Goal: Information Seeking & Learning: Learn about a topic

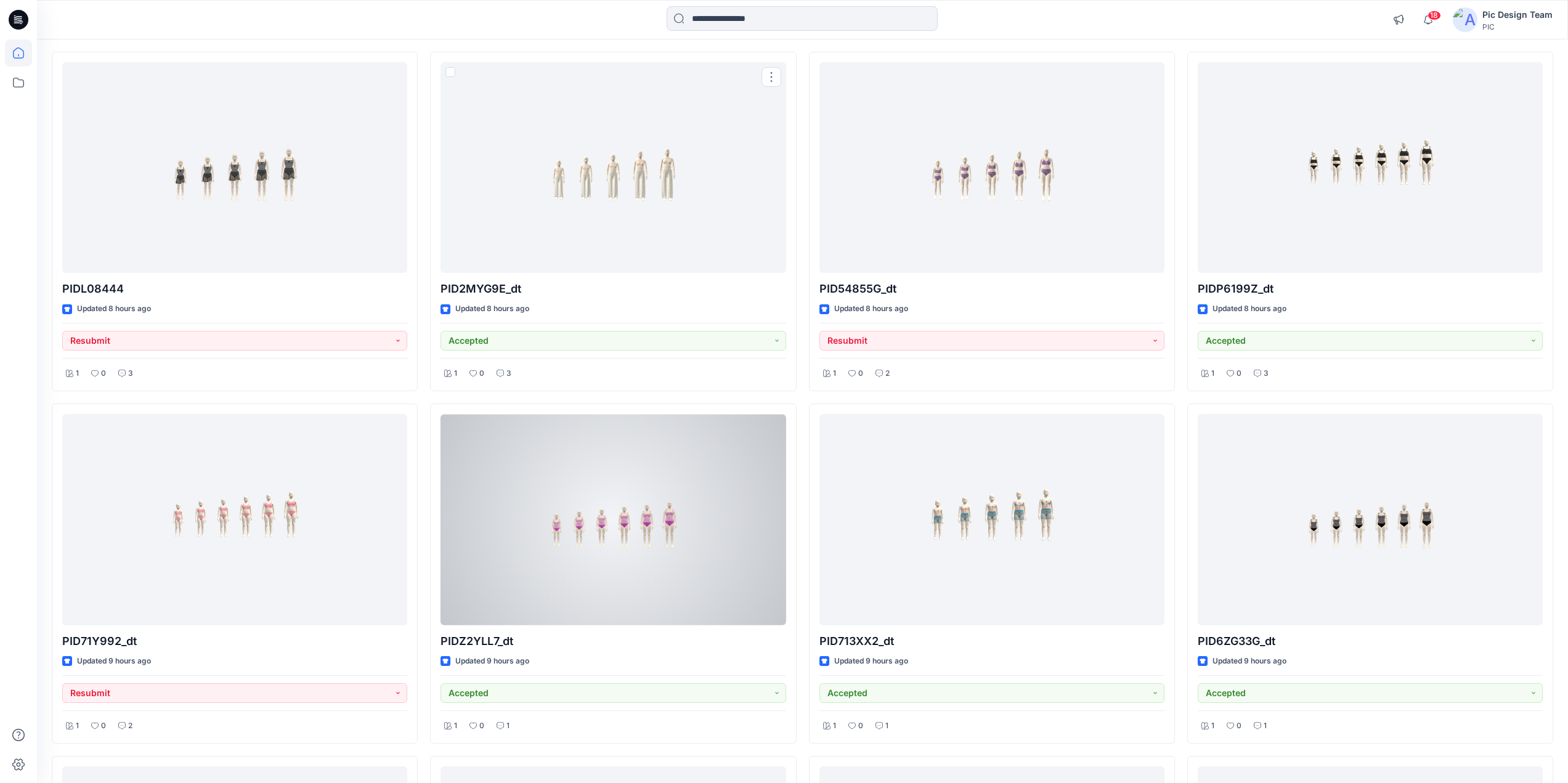
scroll to position [185, 0]
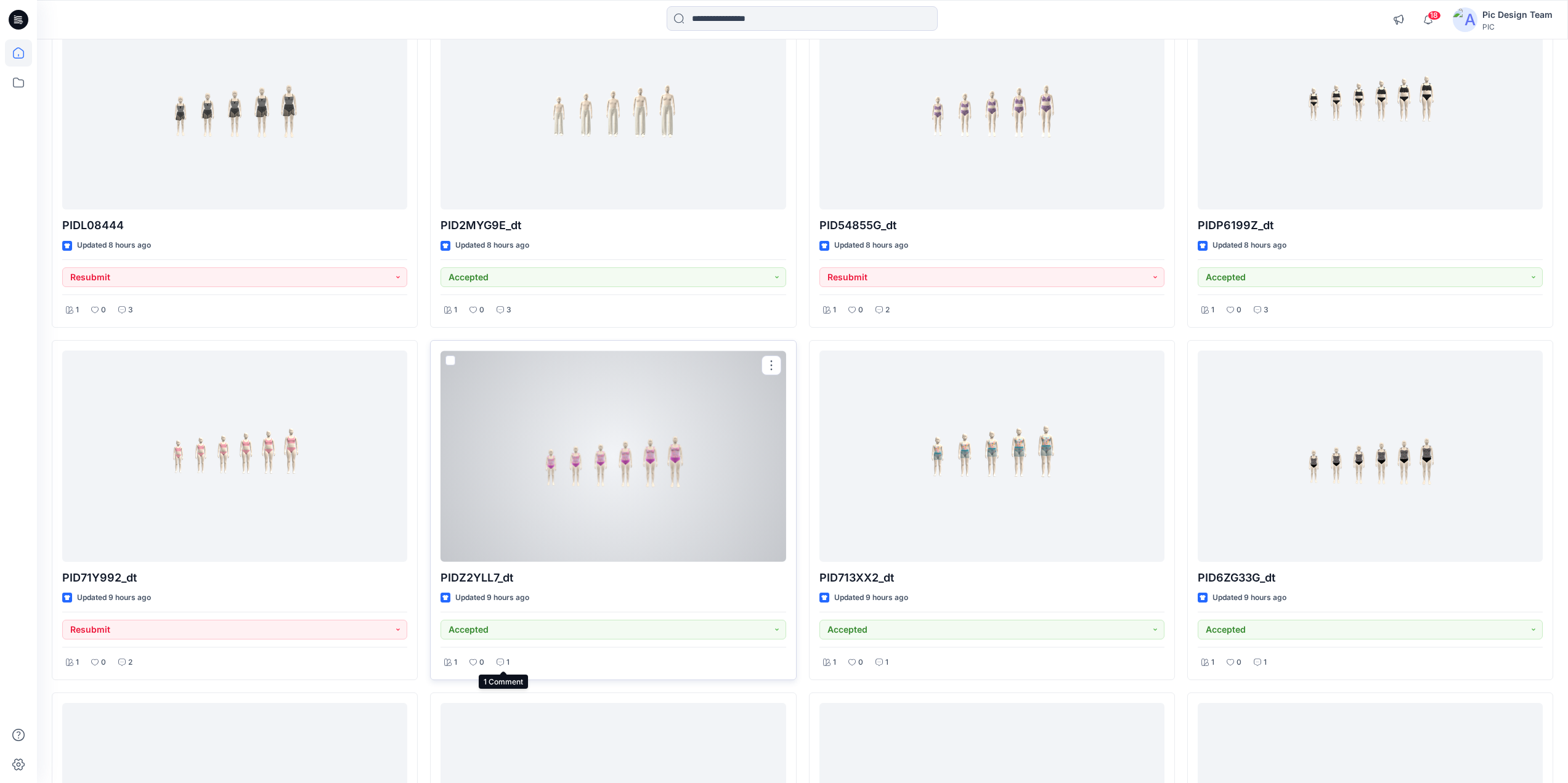
click at [502, 663] on icon at bounding box center [501, 663] width 8 height 8
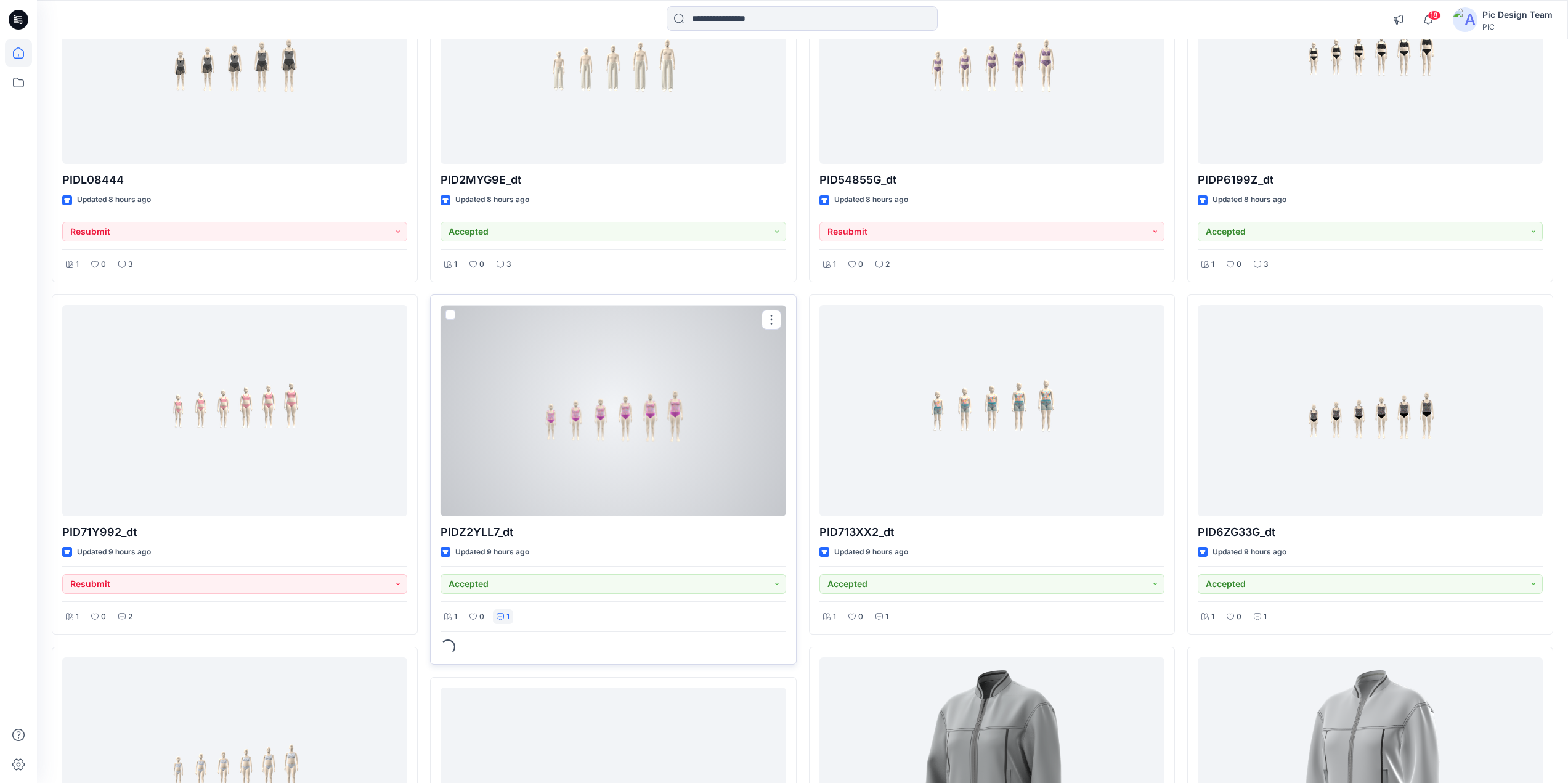
scroll to position [308, 0]
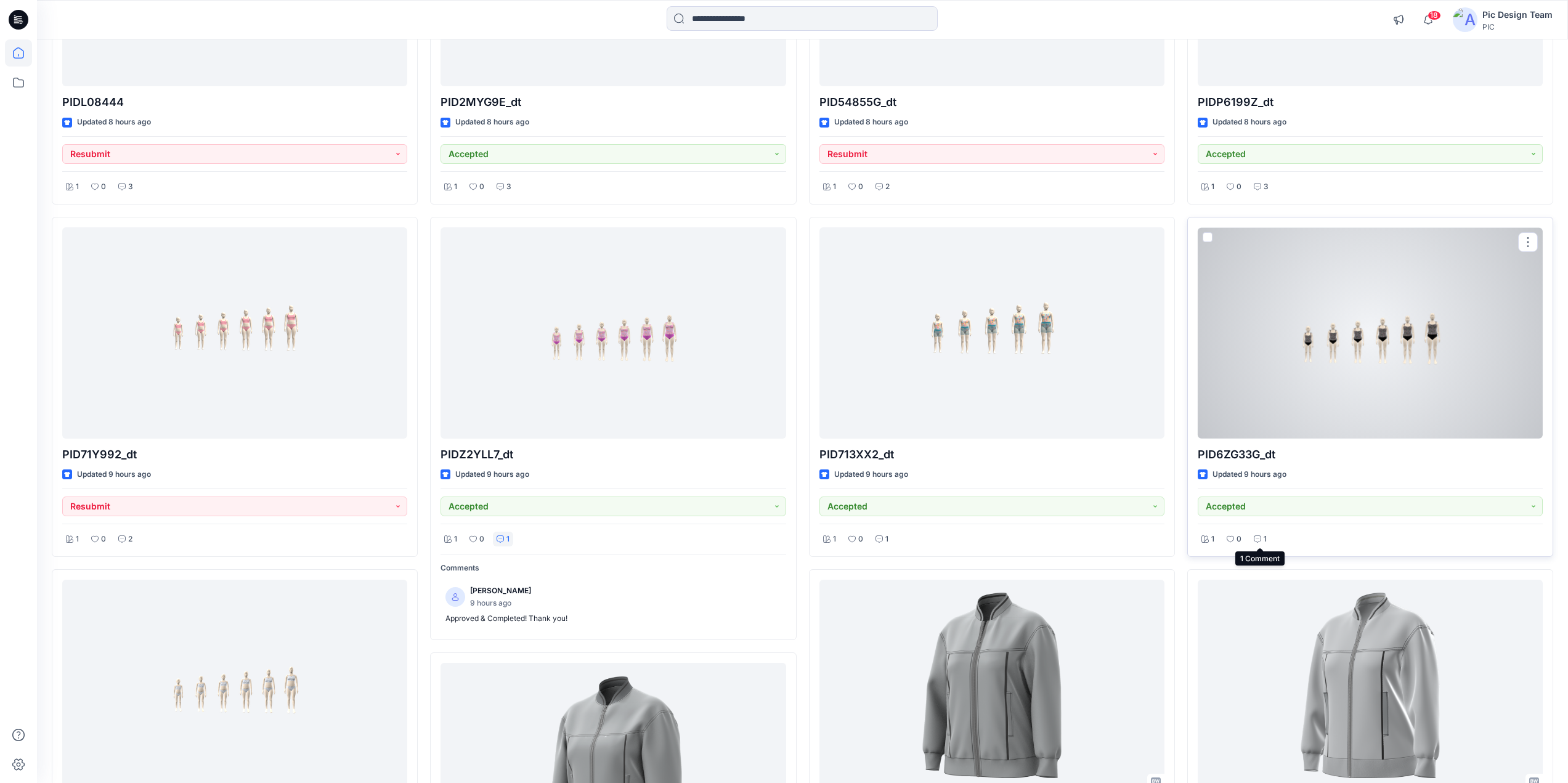
click at [1260, 541] on icon at bounding box center [1258, 540] width 8 height 8
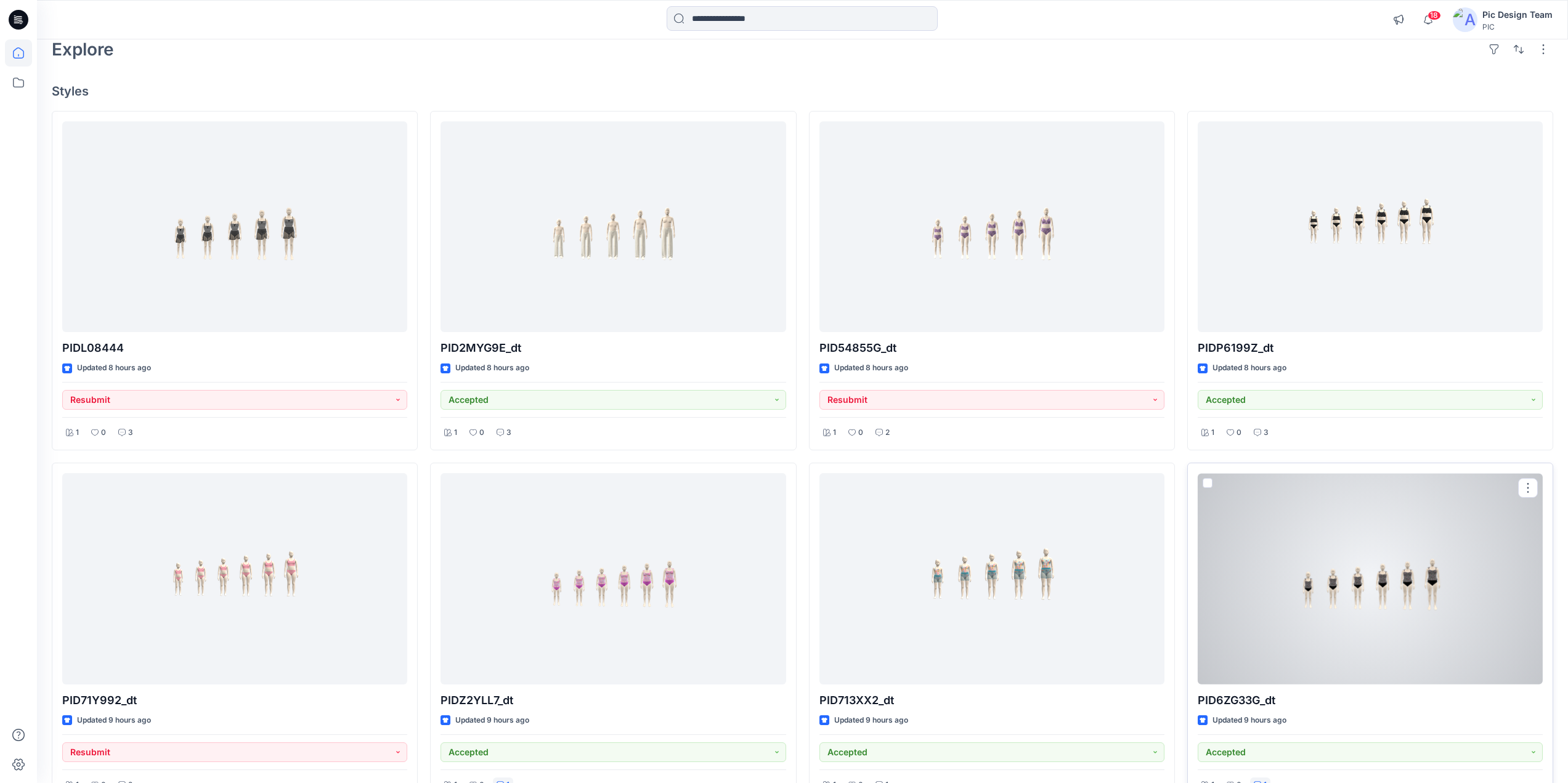
scroll to position [62, 0]
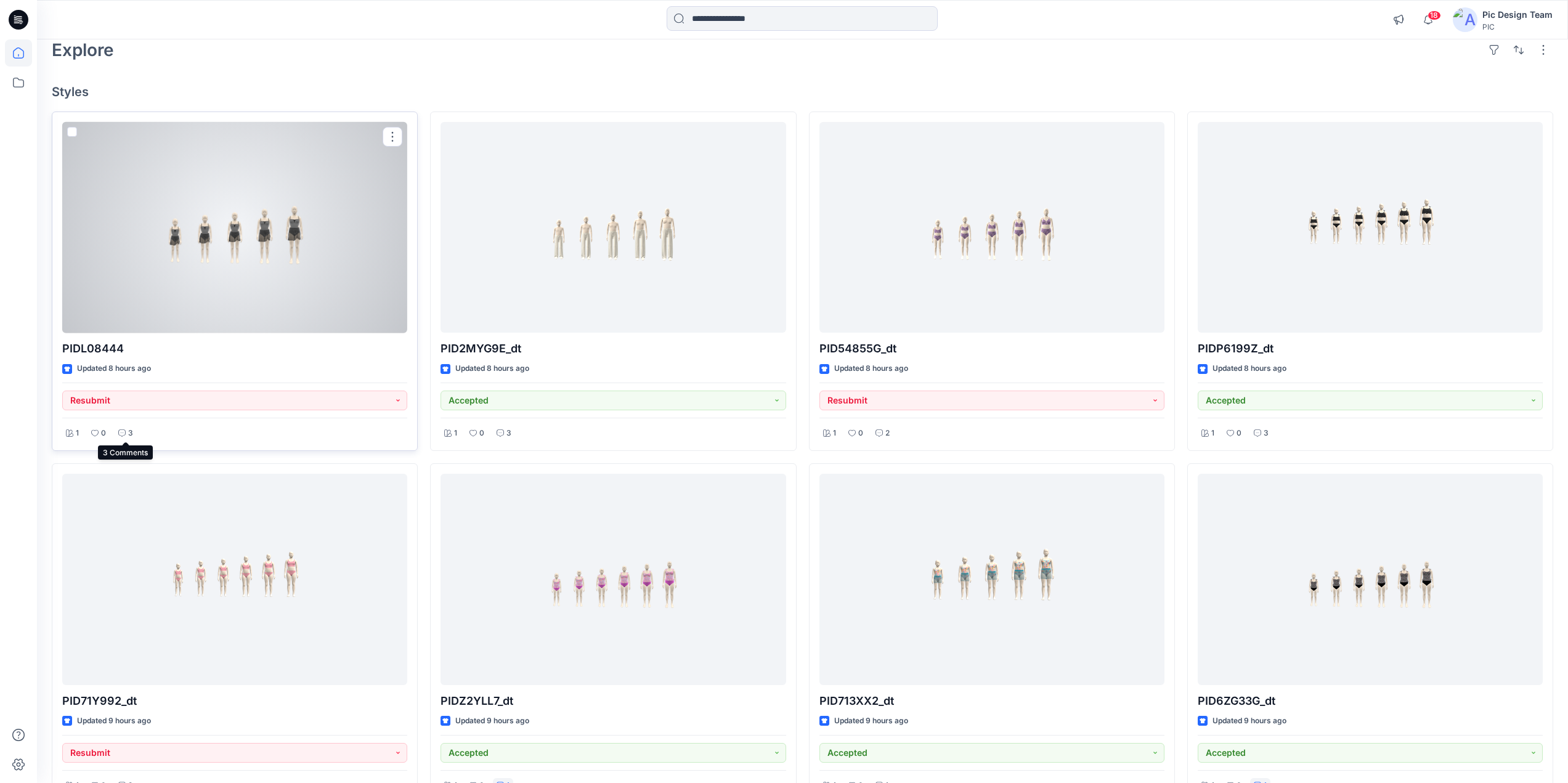
click at [123, 438] on div "3" at bounding box center [126, 434] width 22 height 15
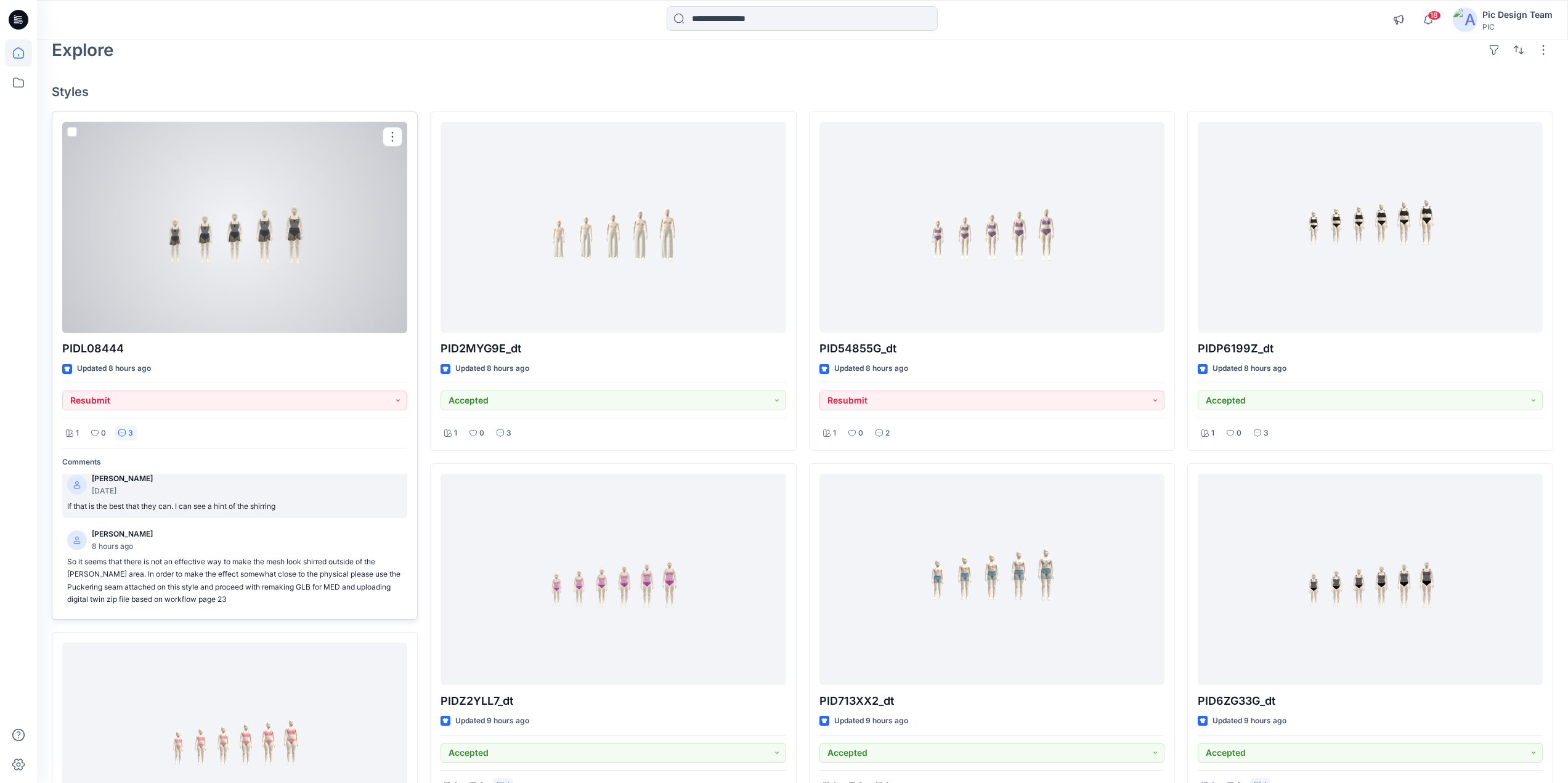
scroll to position [8, 0]
click at [284, 238] on div at bounding box center [235, 228] width 345 height 212
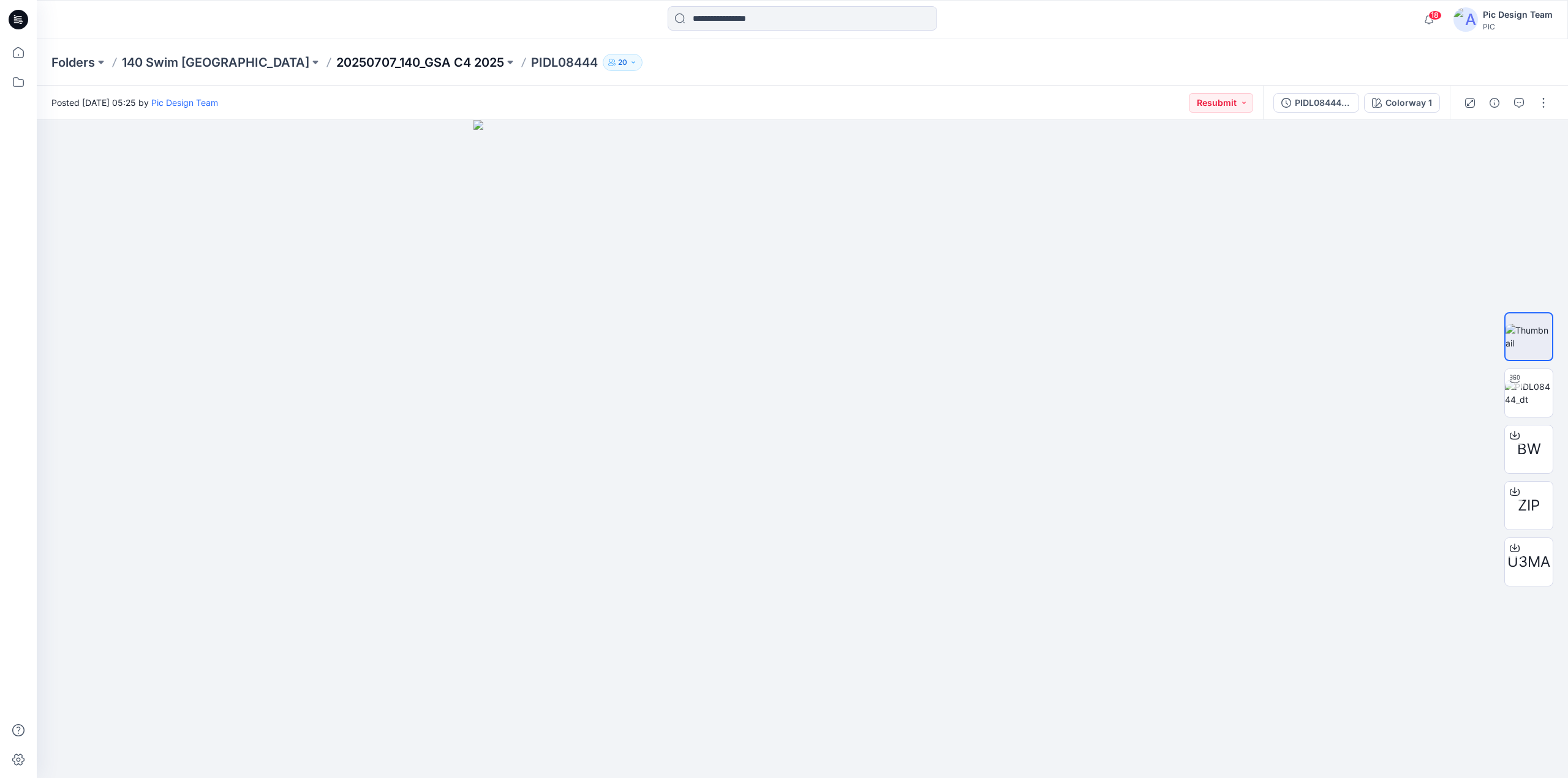
click at [376, 64] on p "20250707_140_GSA C4 2025" at bounding box center [420, 62] width 168 height 17
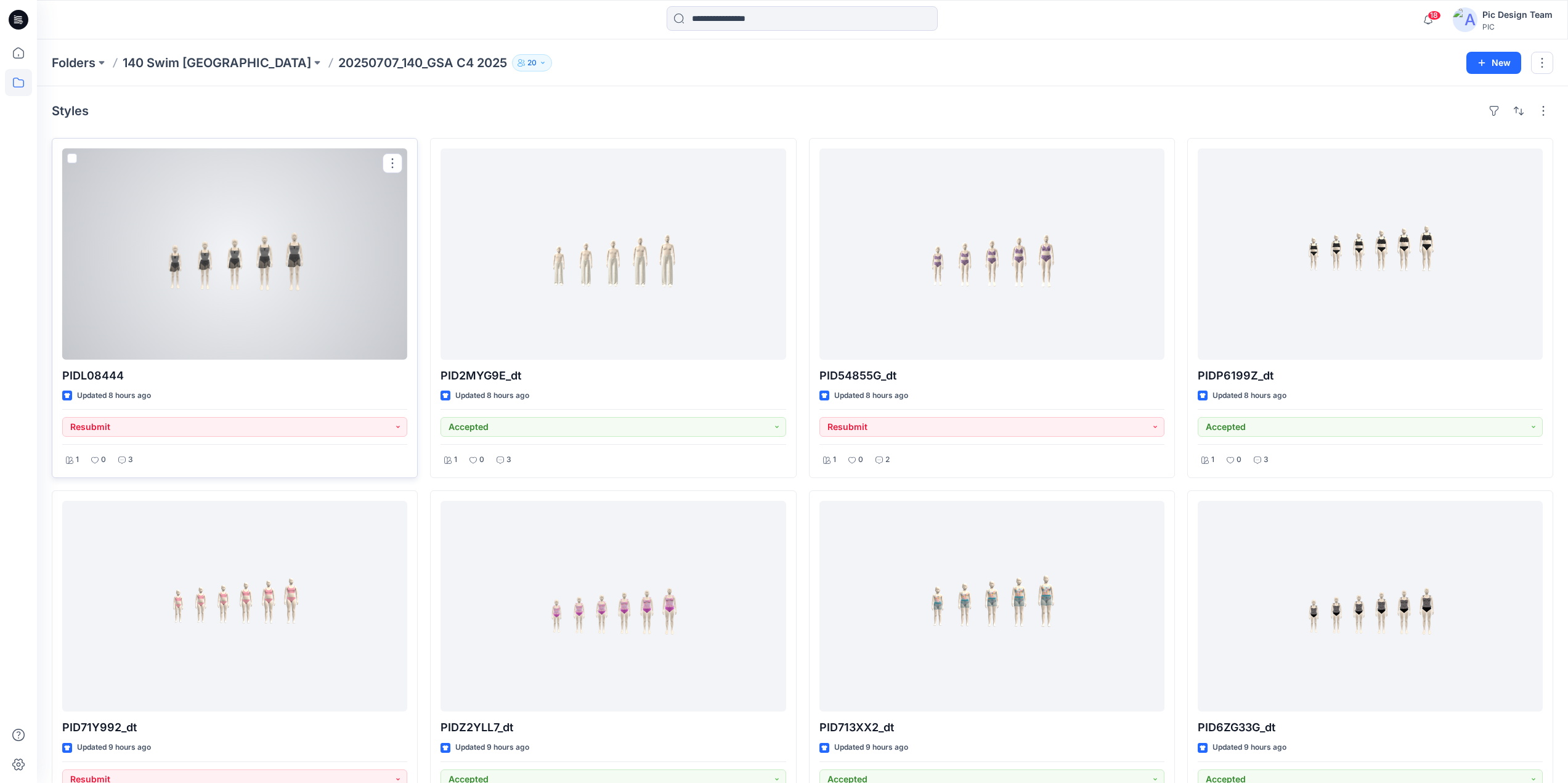
click at [263, 256] on div at bounding box center [235, 254] width 345 height 212
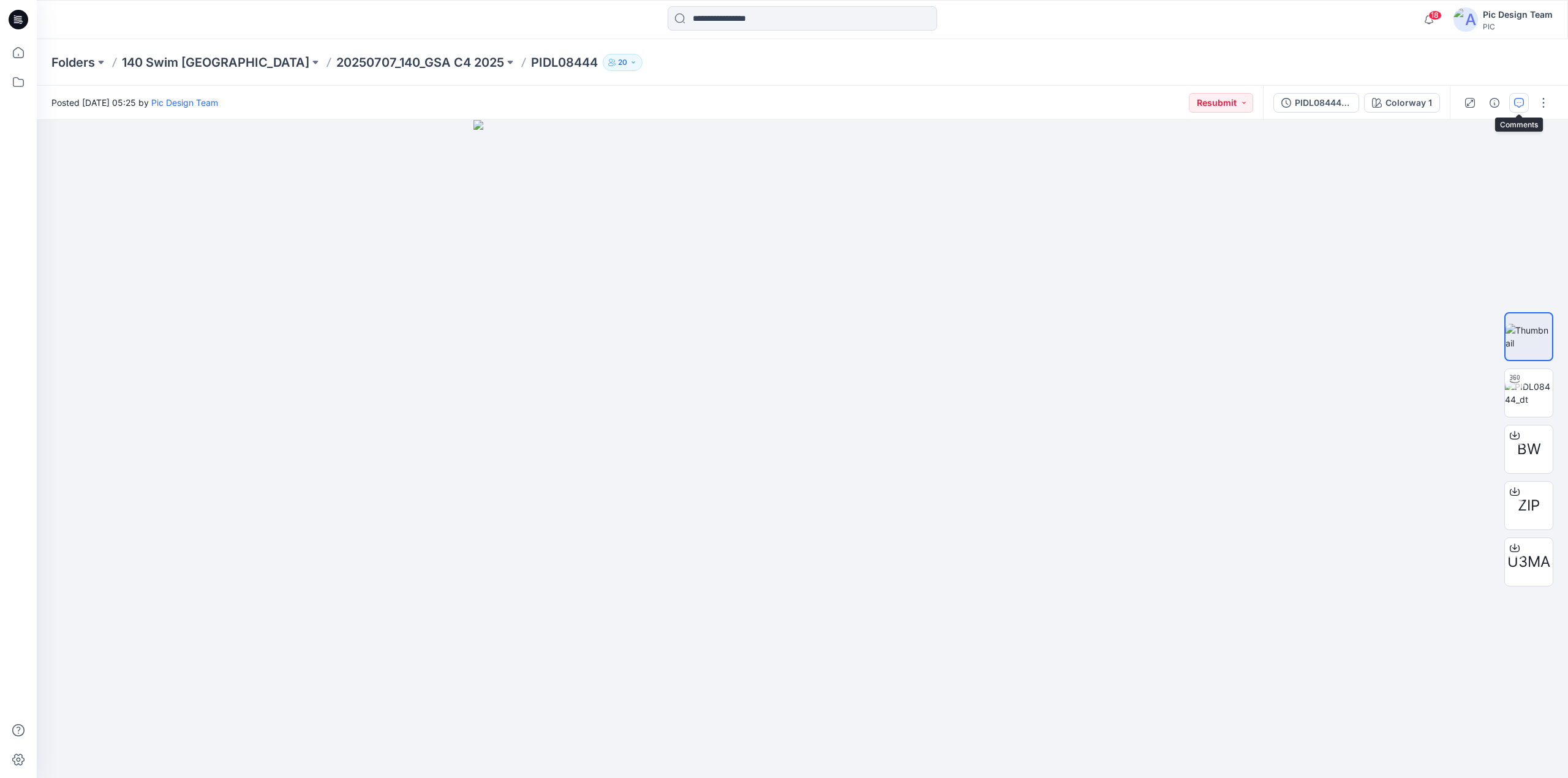
click at [1525, 100] on button "button" at bounding box center [1519, 103] width 20 height 20
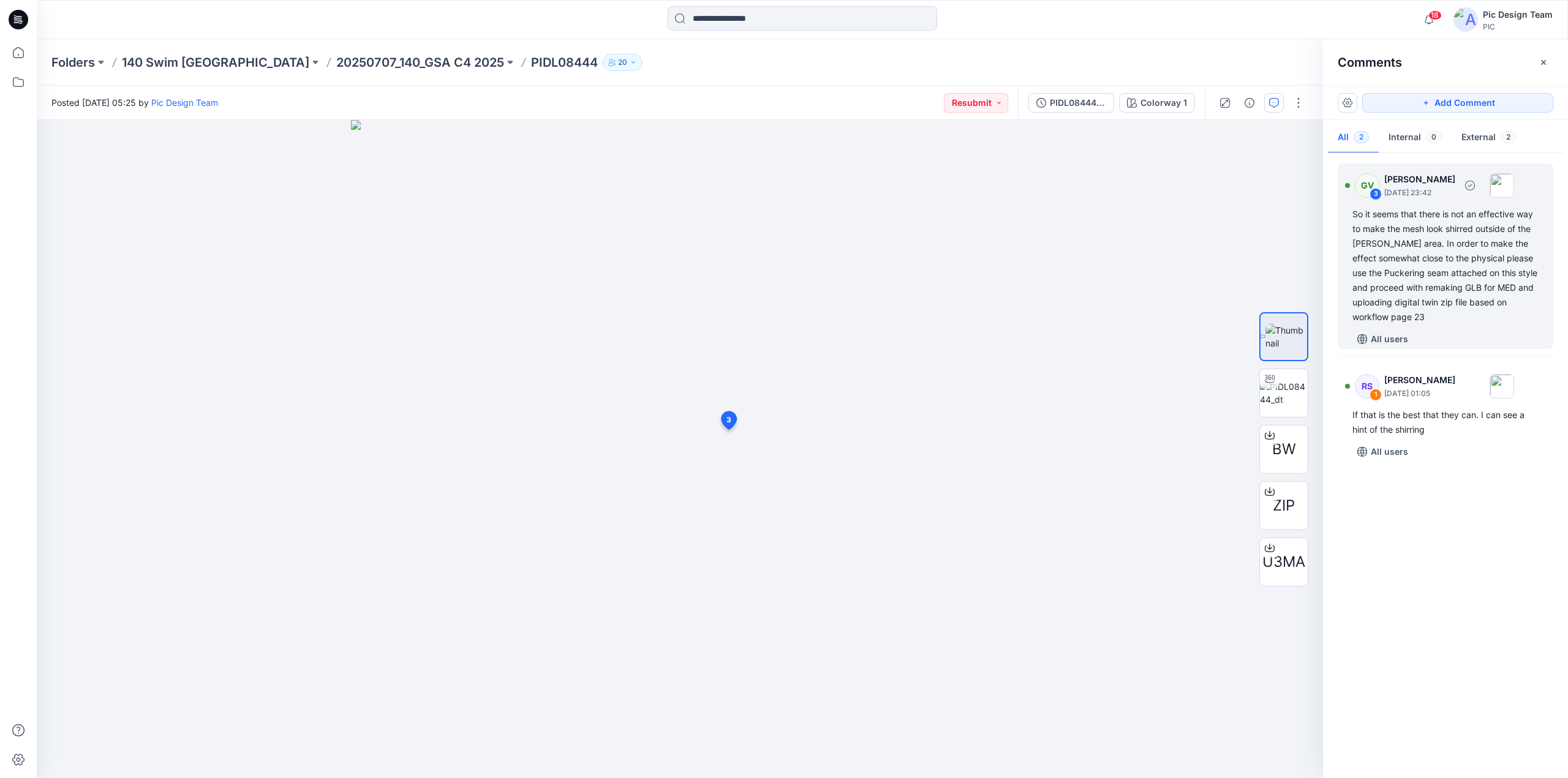
click at [1451, 251] on div "So it seems that there is not an effective way to make the mesh look shirred ou…" at bounding box center [1445, 266] width 186 height 118
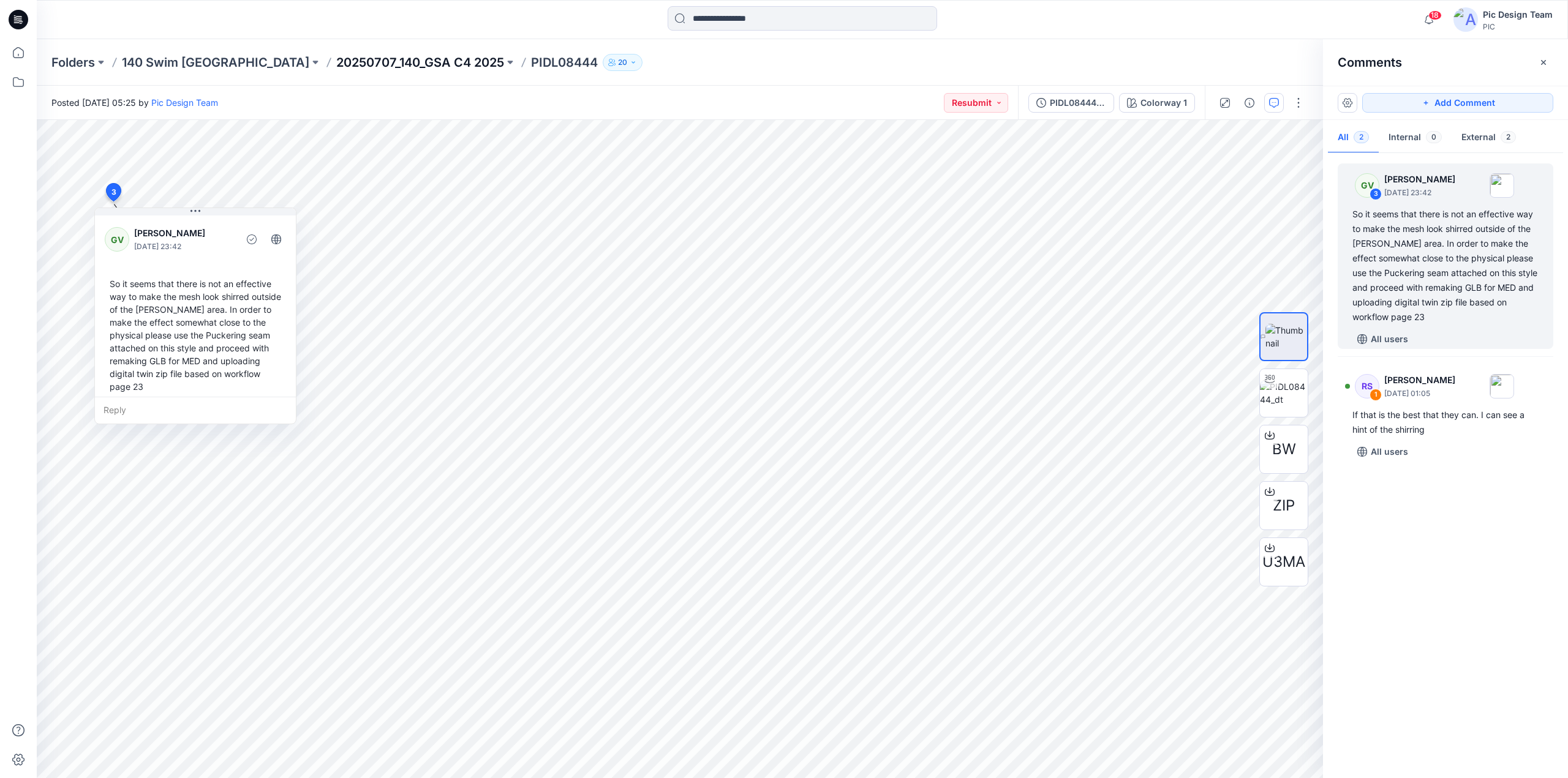
click at [336, 60] on p "20250707_140_GSA C4 2025" at bounding box center [420, 62] width 168 height 17
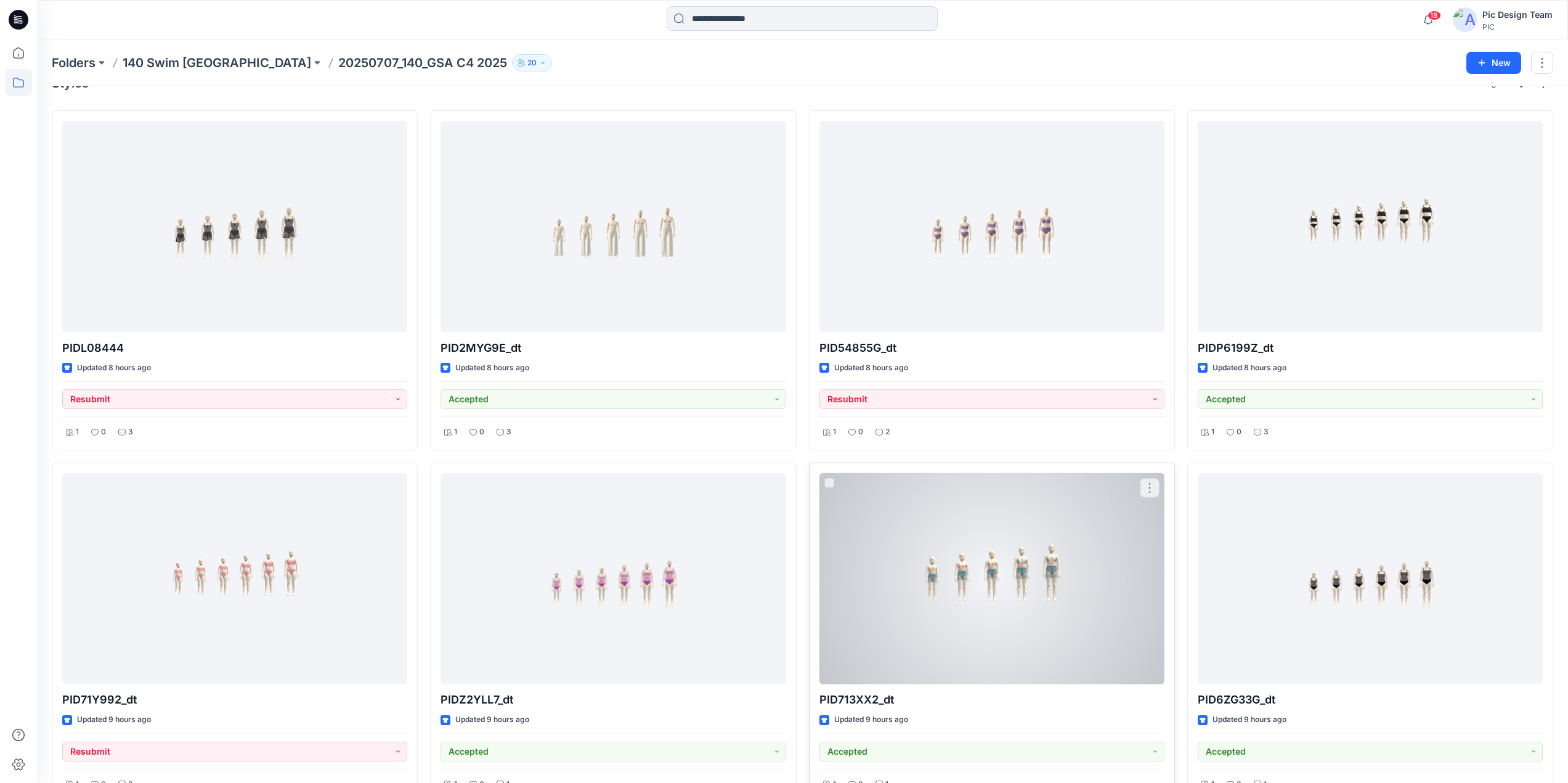
scroll to position [27, 0]
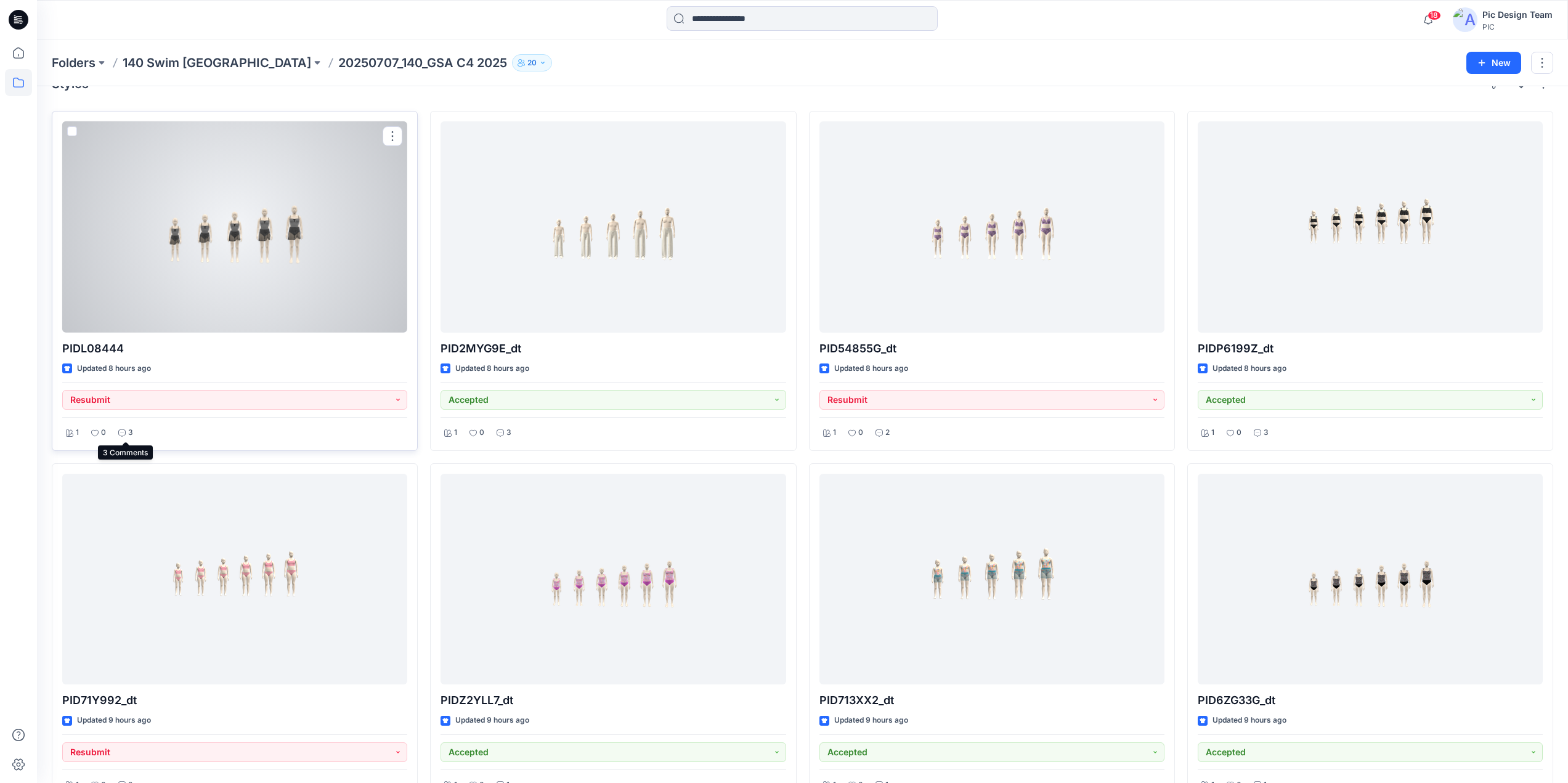
click at [121, 439] on div "3" at bounding box center [126, 433] width 22 height 15
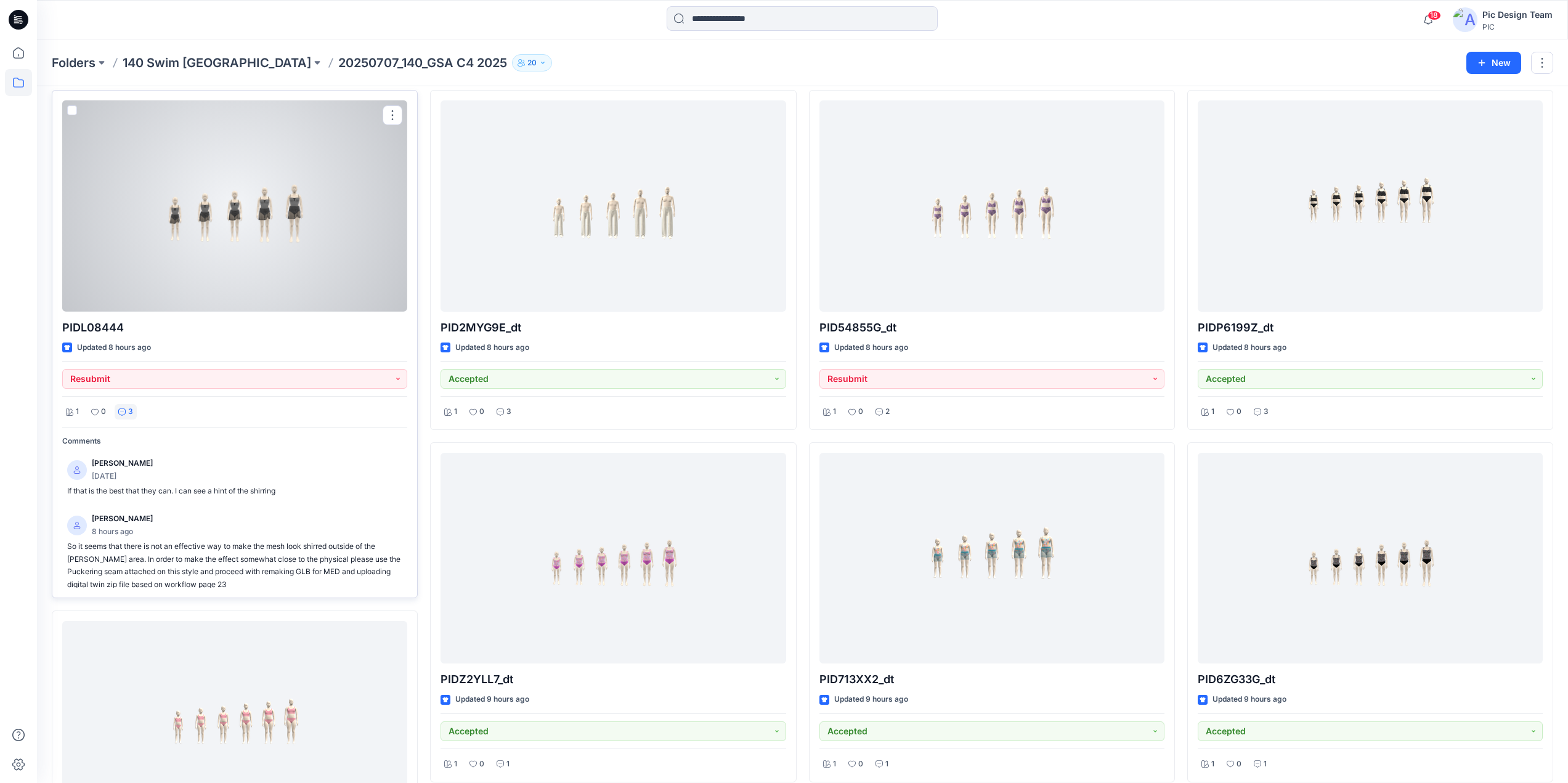
scroll to position [0, 0]
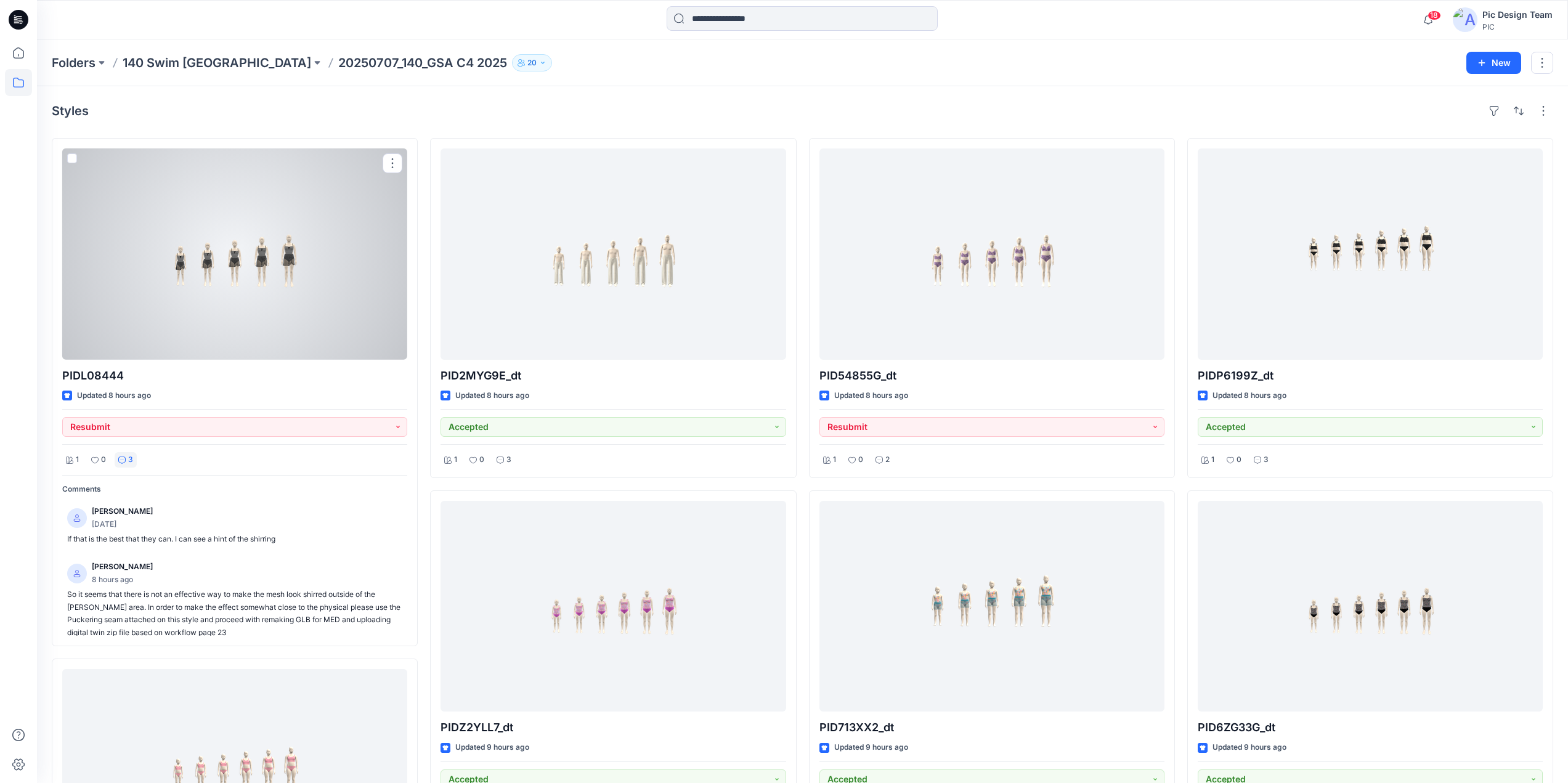
click at [299, 268] on div at bounding box center [235, 254] width 345 height 212
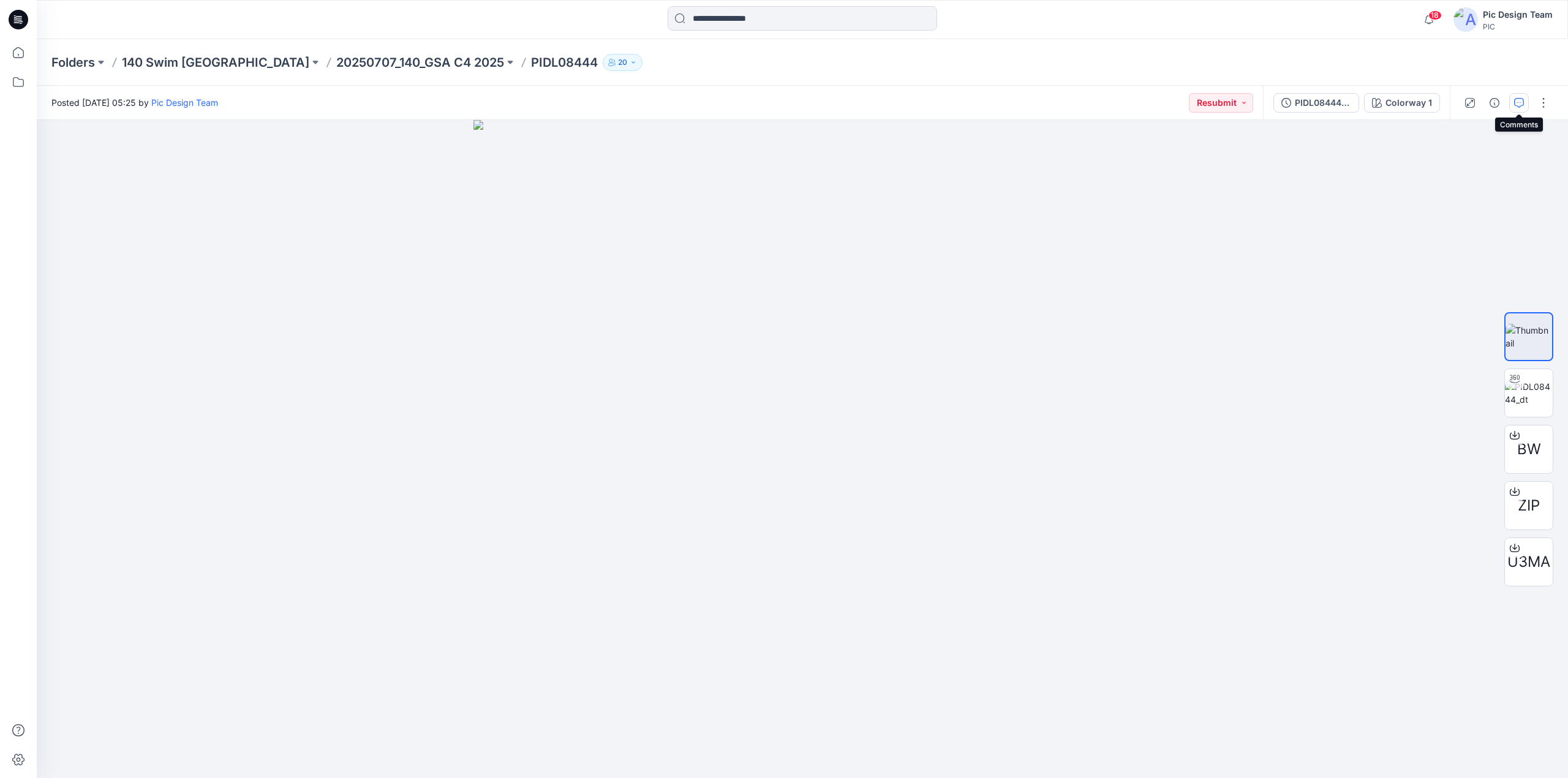
click at [1513, 101] on button "button" at bounding box center [1519, 103] width 20 height 20
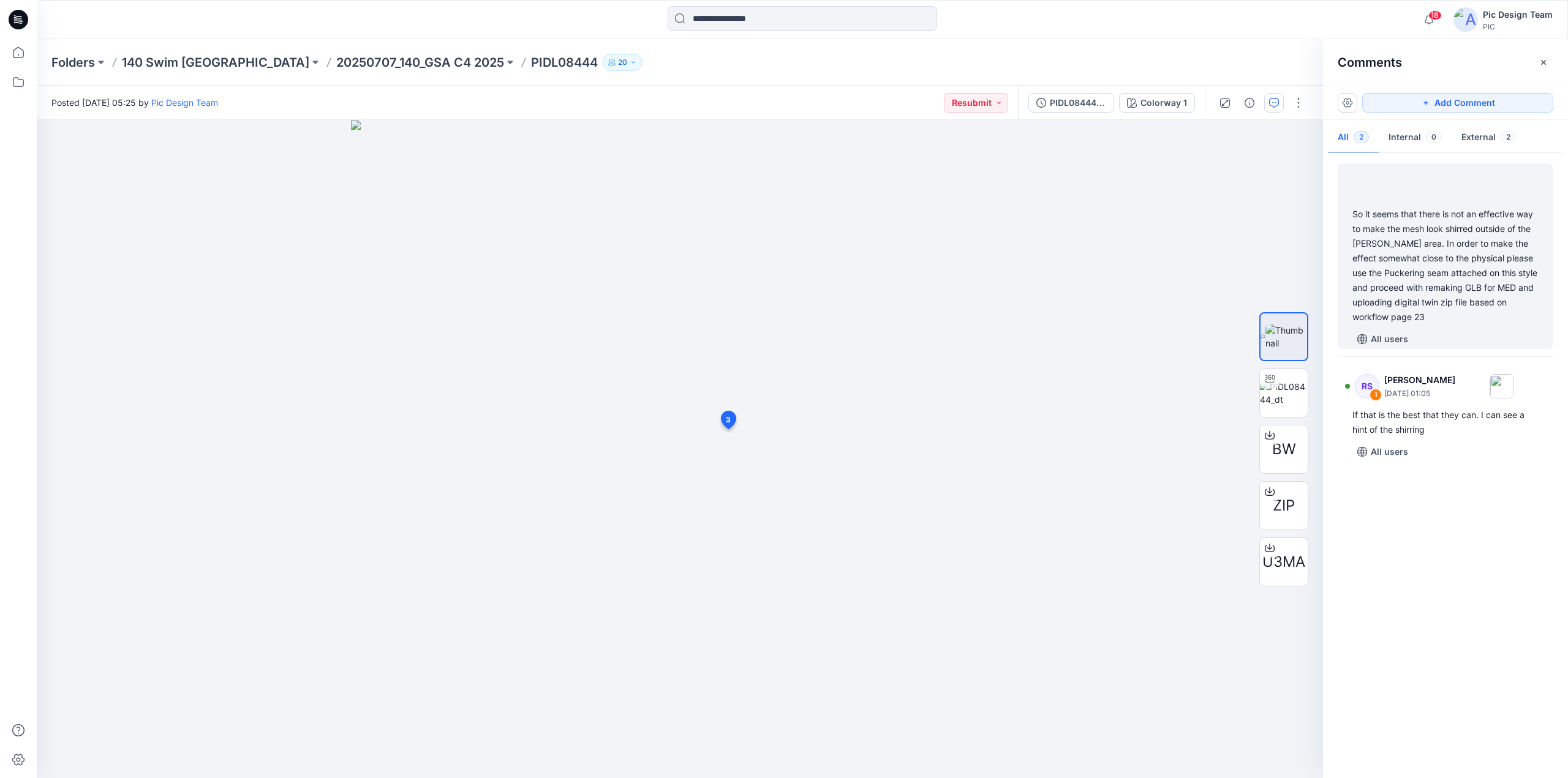
click at [1458, 272] on div "So it seems that there is not an effective way to make the mesh look shirred ou…" at bounding box center [1445, 266] width 186 height 118
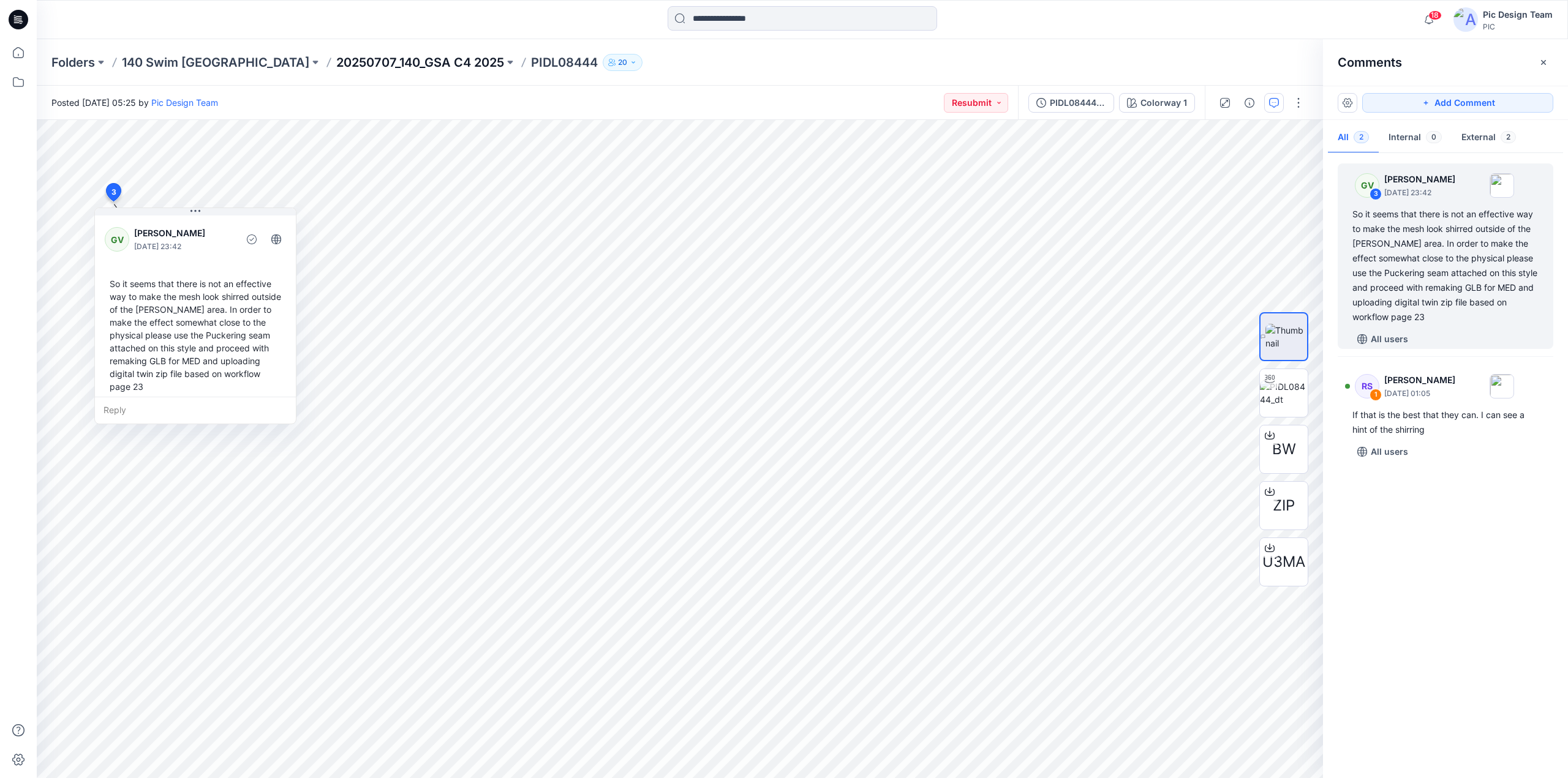
click at [336, 59] on p "20250707_140_GSA C4 2025" at bounding box center [420, 62] width 168 height 17
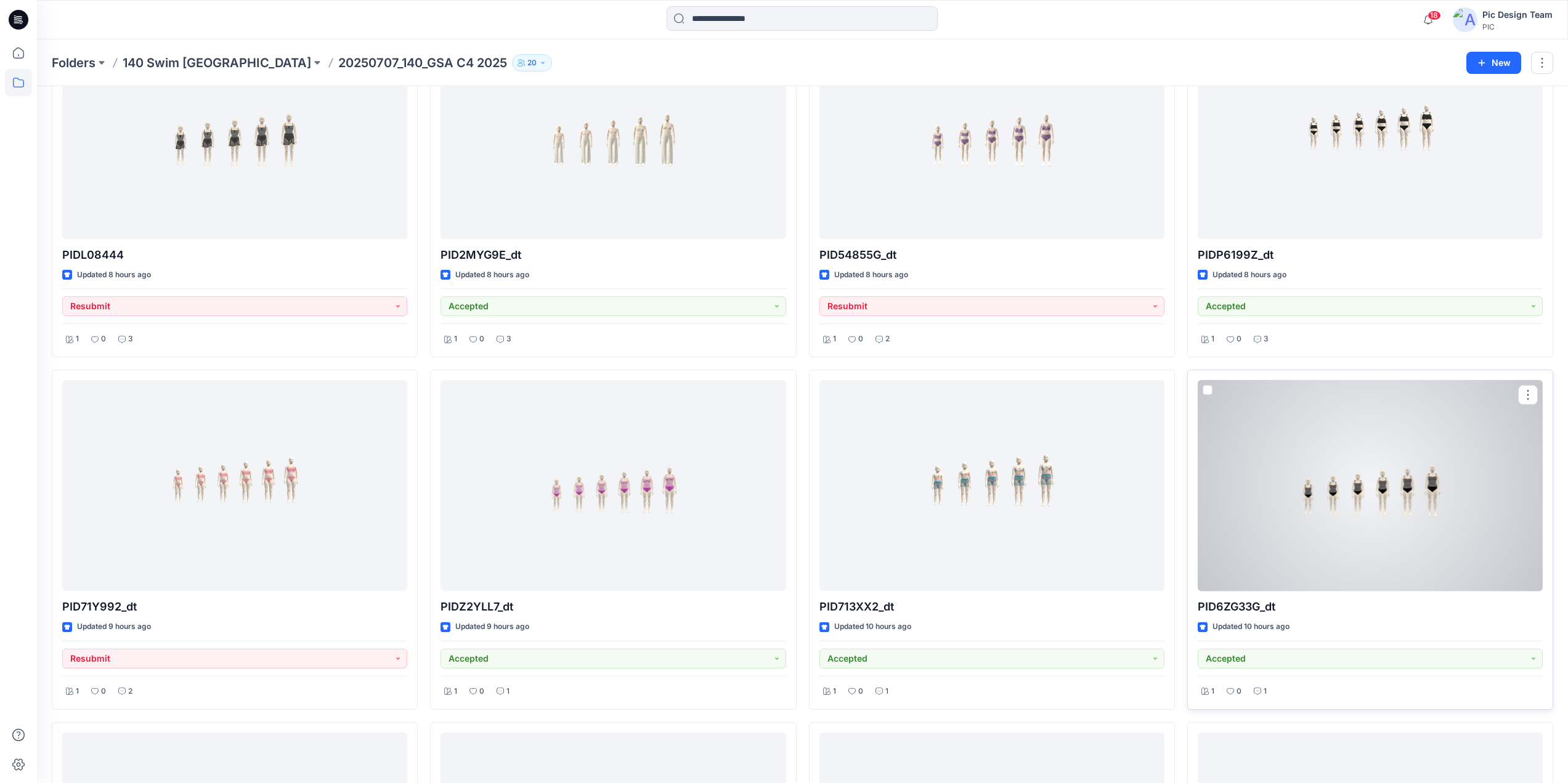
scroll to position [123, 0]
